Goal: Transaction & Acquisition: Purchase product/service

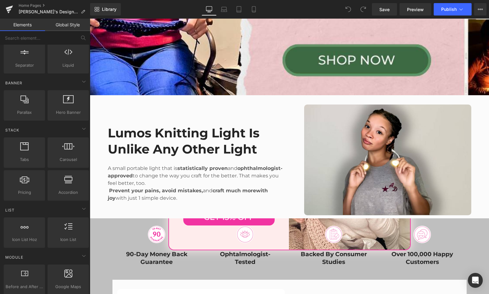
scroll to position [111, 0]
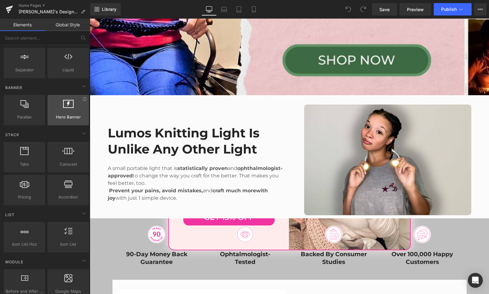
click at [60, 108] on div at bounding box center [68, 107] width 38 height 14
click at [64, 105] on icon at bounding box center [68, 104] width 11 height 8
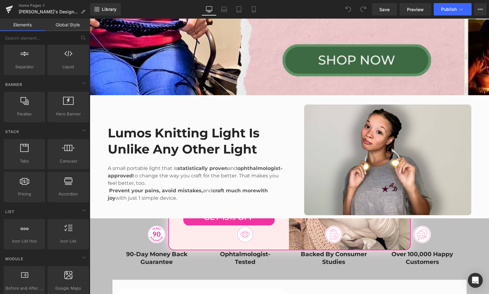
scroll to position [0, 0]
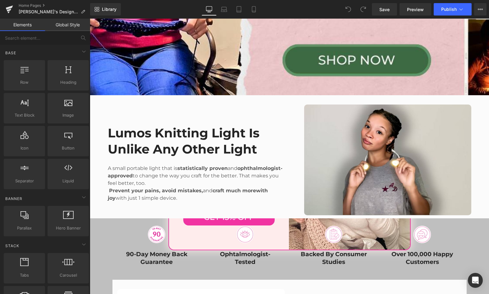
click at [60, 28] on link "Global Style" at bounding box center [67, 25] width 45 height 12
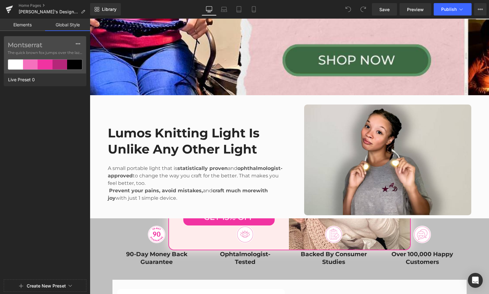
click at [27, 25] on link "Elements" at bounding box center [22, 25] width 45 height 12
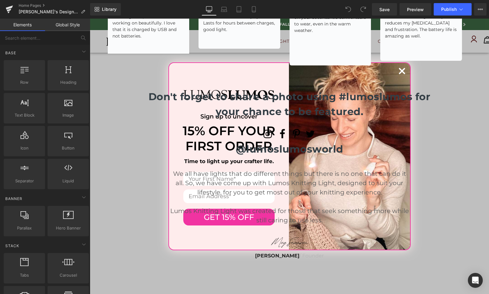
scroll to position [1223, 0]
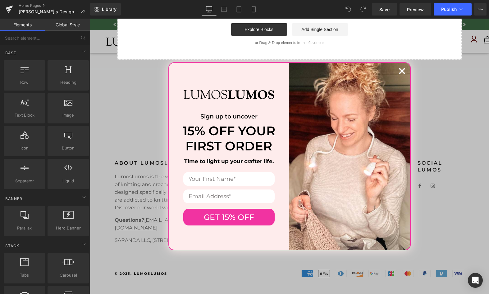
click at [400, 69] on circle "Close dialog" at bounding box center [402, 71] width 12 height 12
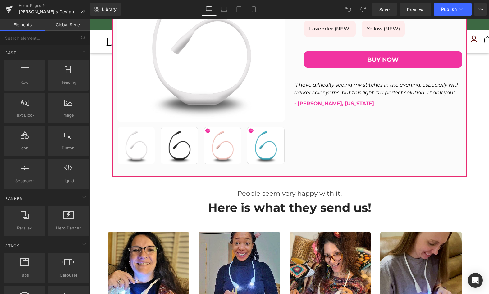
scroll to position [581, 0]
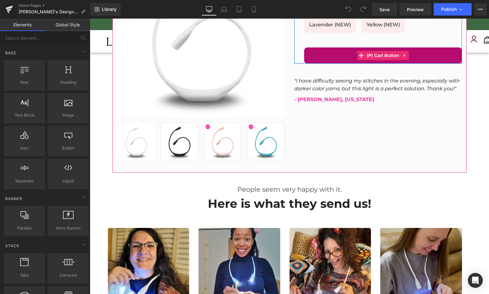
click at [360, 61] on button "BUY NOW" at bounding box center [383, 55] width 158 height 16
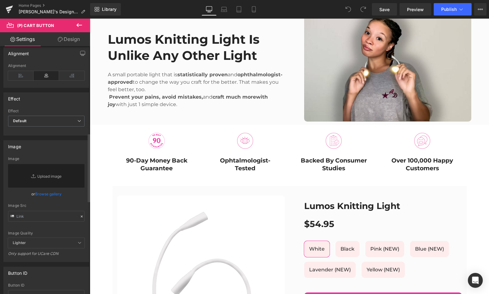
scroll to position [652, 0]
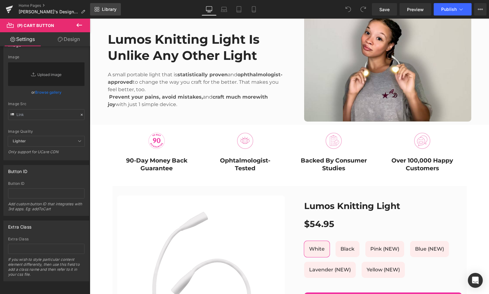
click at [104, 7] on span "Library" at bounding box center [109, 10] width 15 height 6
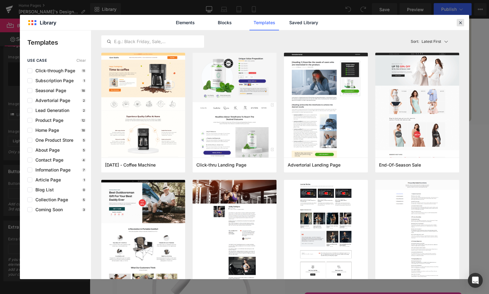
click at [460, 23] on icon at bounding box center [460, 23] width 6 height 6
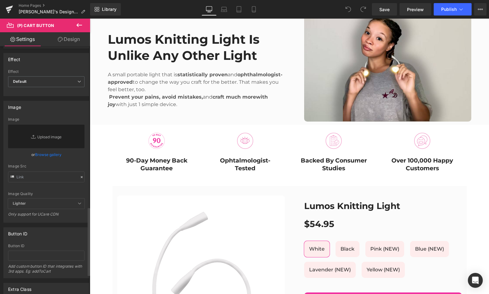
scroll to position [411, 0]
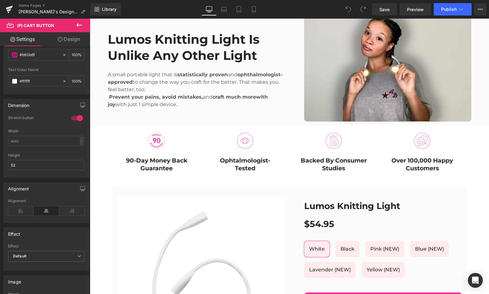
click at [67, 36] on link "Design" at bounding box center [68, 39] width 45 height 14
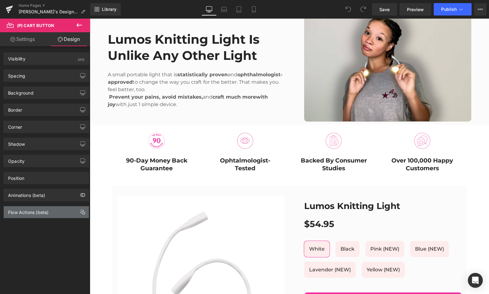
click at [32, 211] on div "Flow Actions (beta)" at bounding box center [28, 210] width 40 height 9
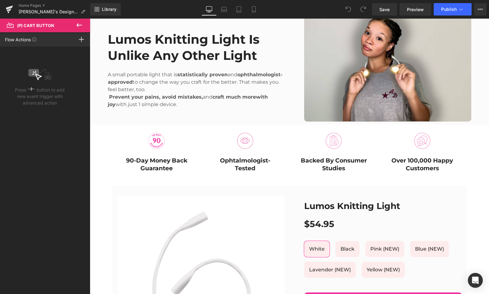
click at [76, 25] on icon at bounding box center [78, 24] width 7 height 7
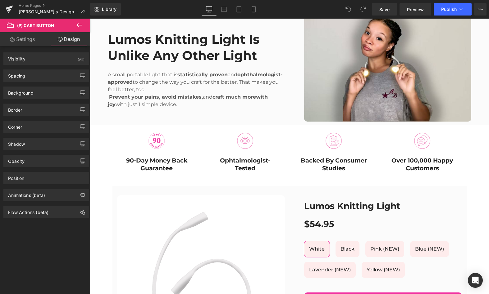
click at [80, 25] on icon at bounding box center [78, 24] width 7 height 7
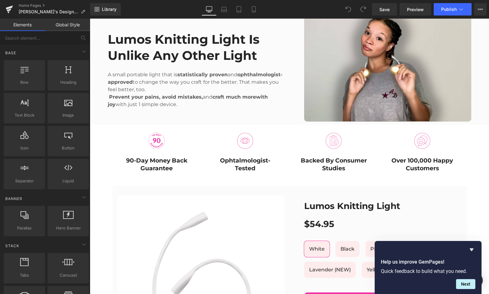
scroll to position [4, 0]
